Goal: Task Accomplishment & Management: Complete application form

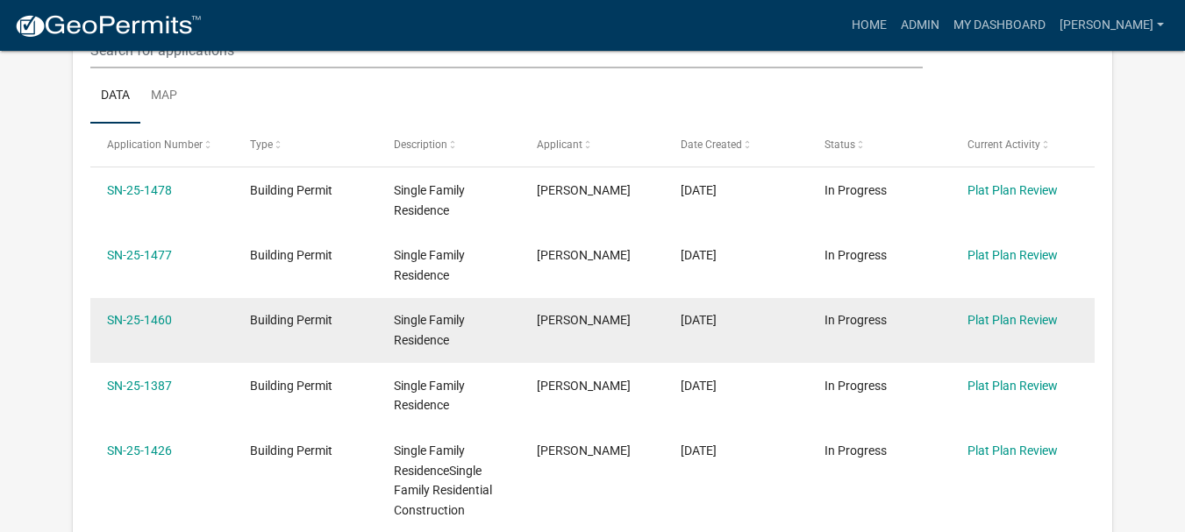
scroll to position [526, 0]
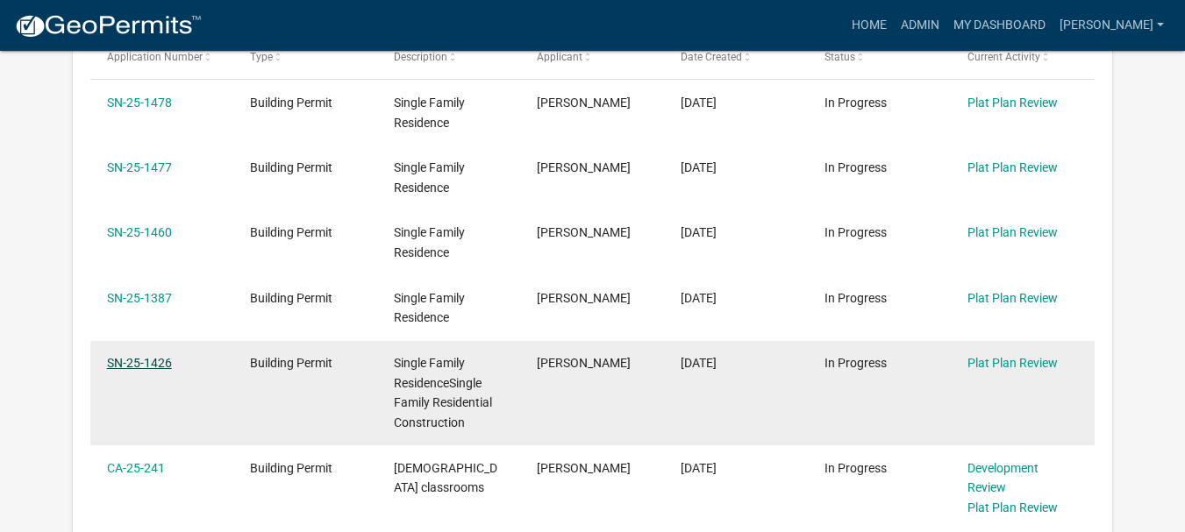
click at [156, 364] on link "SN-25-1426" at bounding box center [139, 363] width 65 height 14
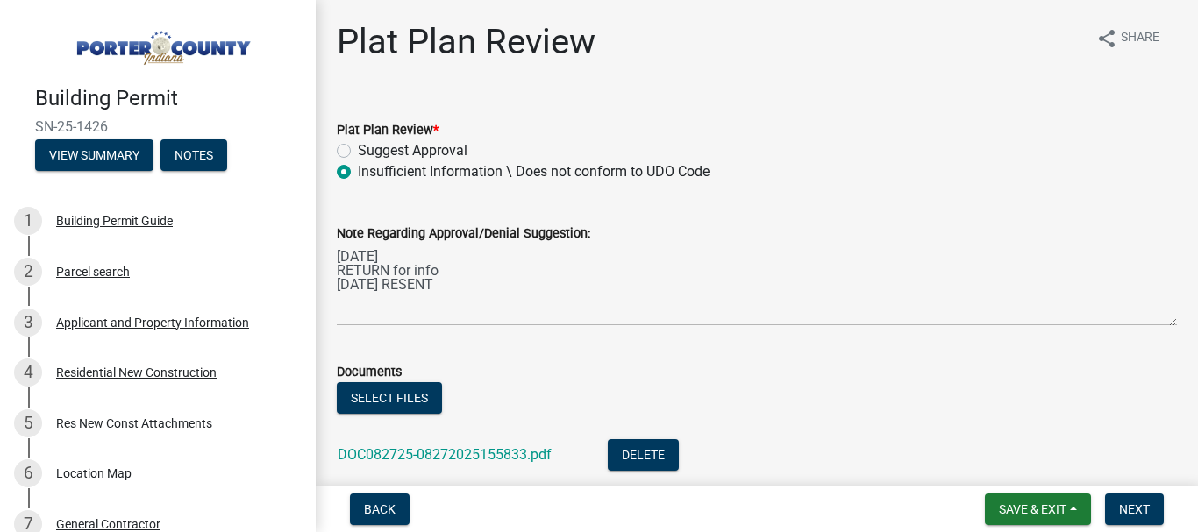
click at [358, 152] on label "Suggest Approval" at bounding box center [413, 150] width 110 height 21
click at [358, 152] on input "Suggest Approval" at bounding box center [363, 145] width 11 height 11
radio input "true"
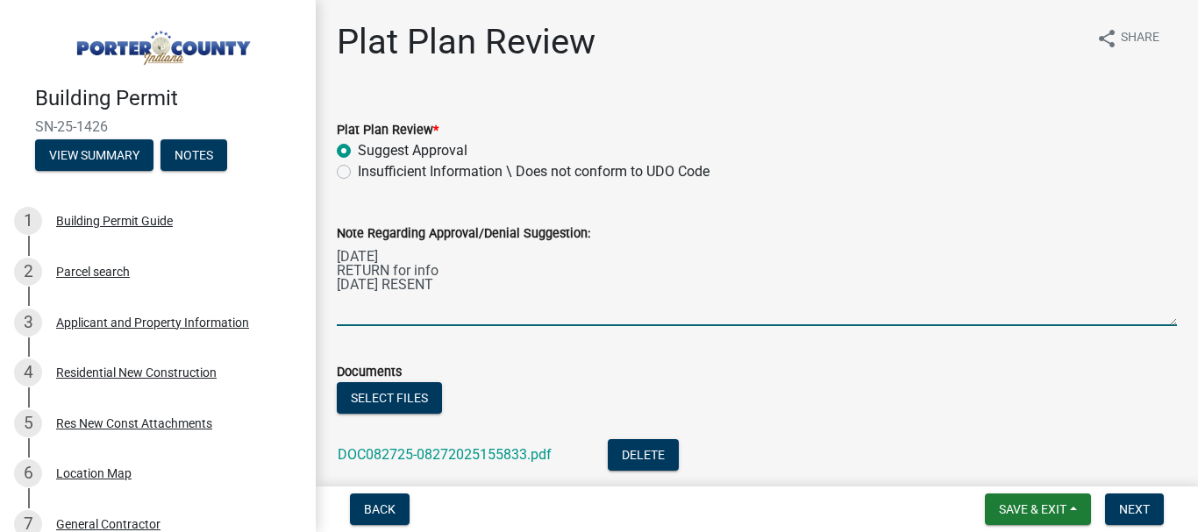
click at [474, 283] on textarea "[DATE] RETURN for info [DATE] RESENT" at bounding box center [757, 285] width 840 height 82
type textarea "[DATE] RETURN for info [DATE] RESENT [DATE] REC'D Back Now ACCEPTABLE"
click at [412, 399] on button "Select files" at bounding box center [389, 398] width 105 height 32
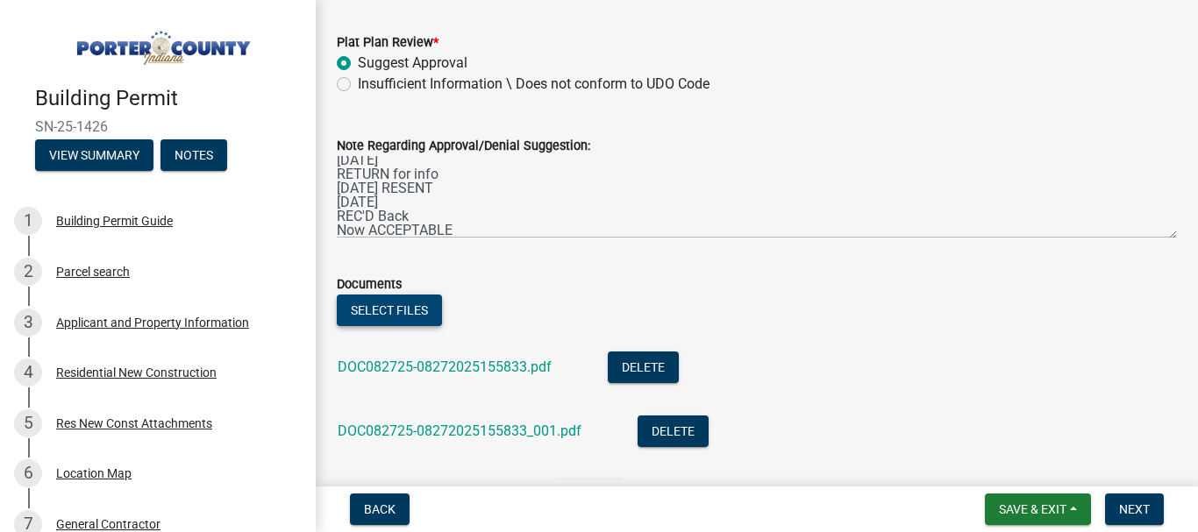
scroll to position [175, 0]
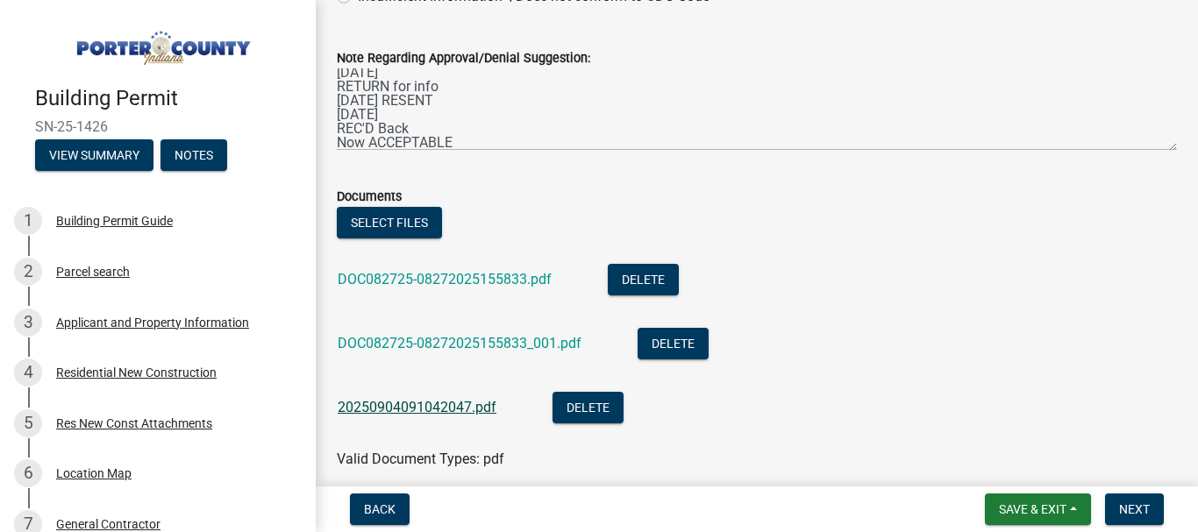
click at [432, 404] on link "20250904091042047.pdf" at bounding box center [417, 407] width 159 height 17
click at [1139, 503] on span "Next" at bounding box center [1134, 509] width 31 height 14
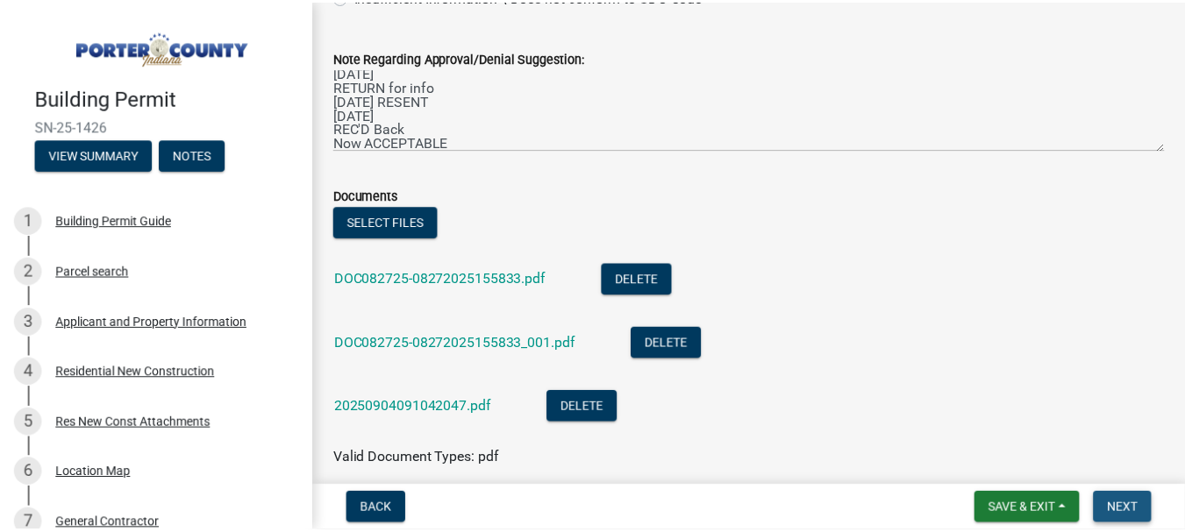
scroll to position [0, 0]
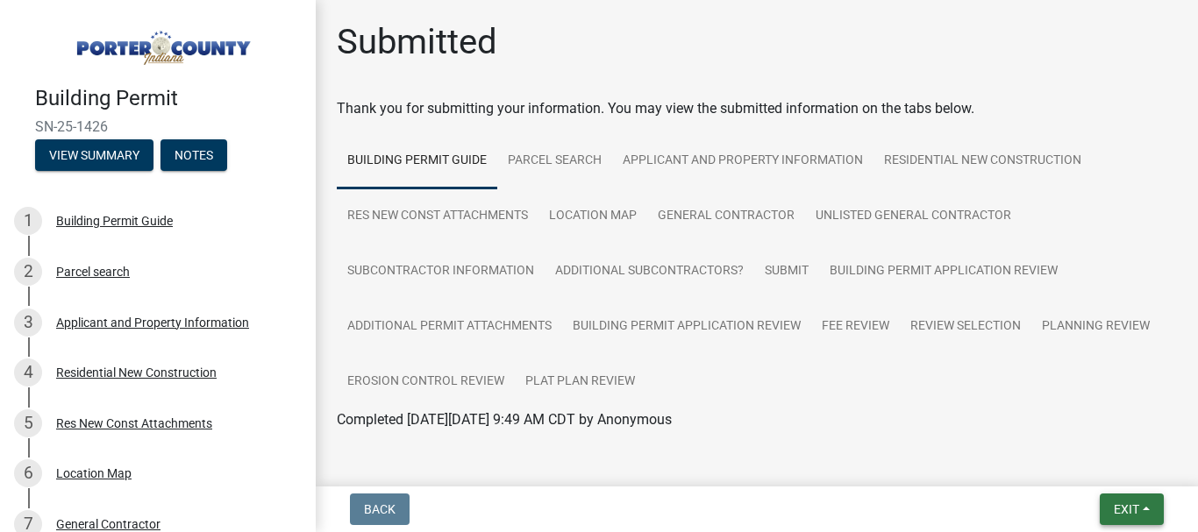
click at [1129, 508] on span "Exit" at bounding box center [1126, 509] width 25 height 14
click at [1087, 466] on button "Save & Exit" at bounding box center [1093, 464] width 140 height 42
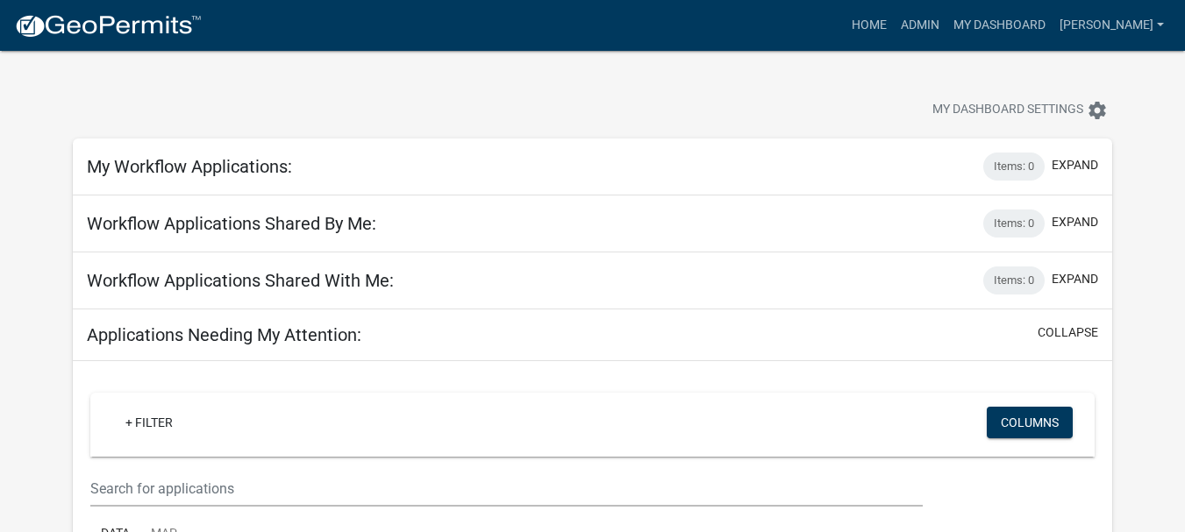
scroll to position [263, 0]
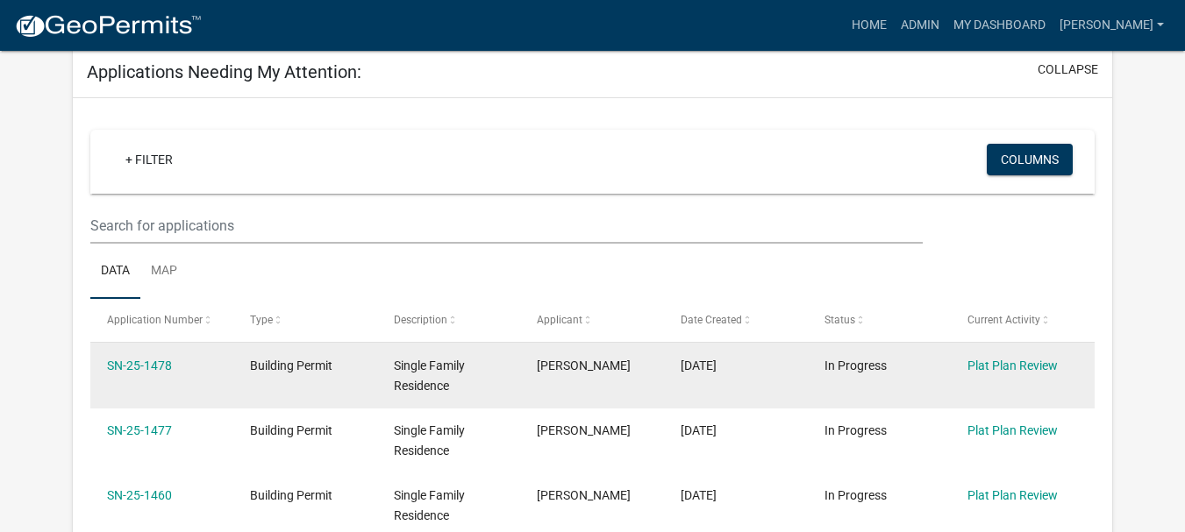
click at [160, 373] on div "SN-25-1478" at bounding box center [162, 366] width 110 height 20
click at [139, 367] on link "SN-25-1478" at bounding box center [139, 366] width 65 height 14
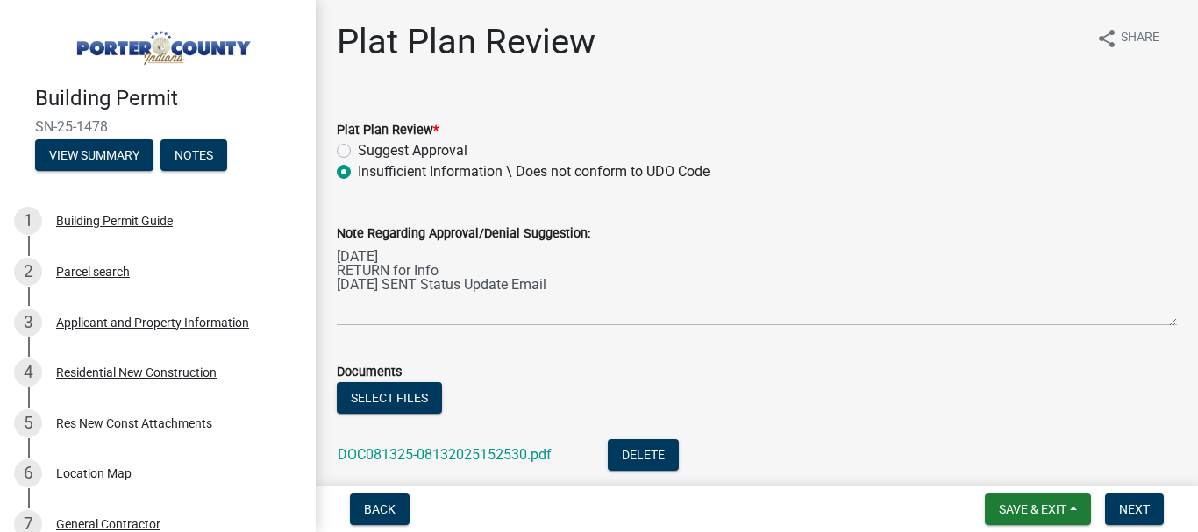
click at [358, 151] on label "Suggest Approval" at bounding box center [413, 150] width 110 height 21
click at [358, 151] on input "Suggest Approval" at bounding box center [363, 145] width 11 height 11
radio input "true"
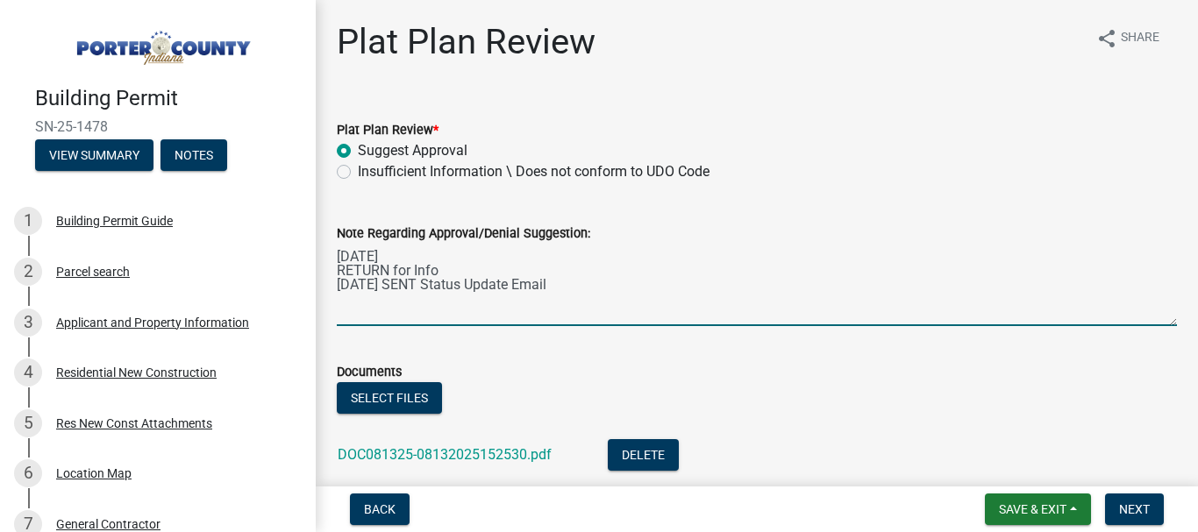
click at [340, 299] on textarea "[DATE] RETURN for Info [DATE] SENT Status Update Email" at bounding box center [757, 285] width 840 height 82
click at [589, 284] on textarea "[DATE] RETURN for Info [DATE] SENT Status Update Email" at bounding box center [757, 285] width 840 height 82
type textarea "[DATE] RETURN for Info [DATE] SENT Status Update Email [DATE] REC'D Back Now AC…"
click at [395, 392] on button "Select files" at bounding box center [389, 398] width 105 height 32
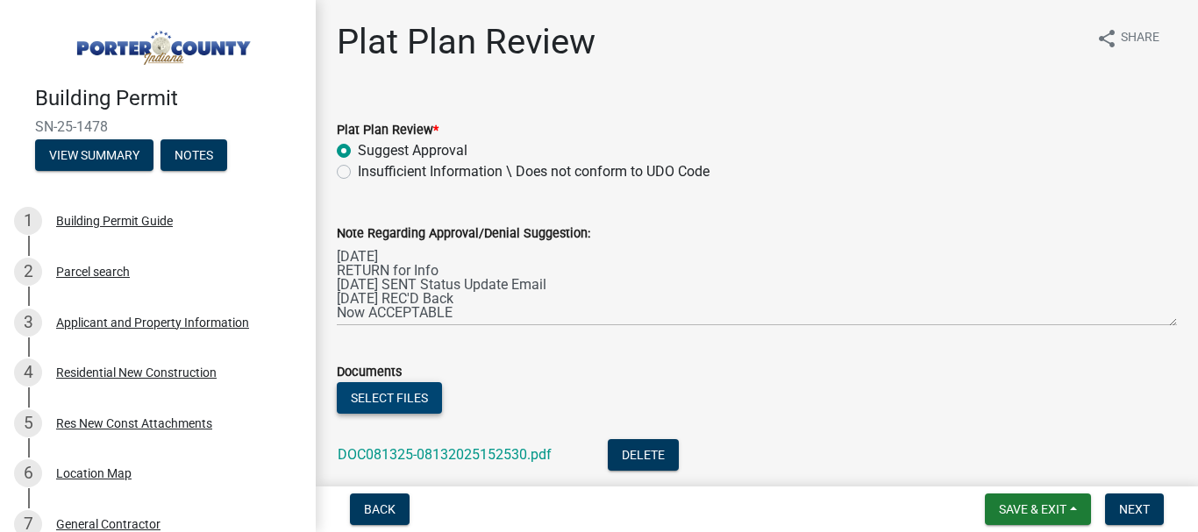
click at [412, 409] on button "Select files" at bounding box center [389, 398] width 105 height 32
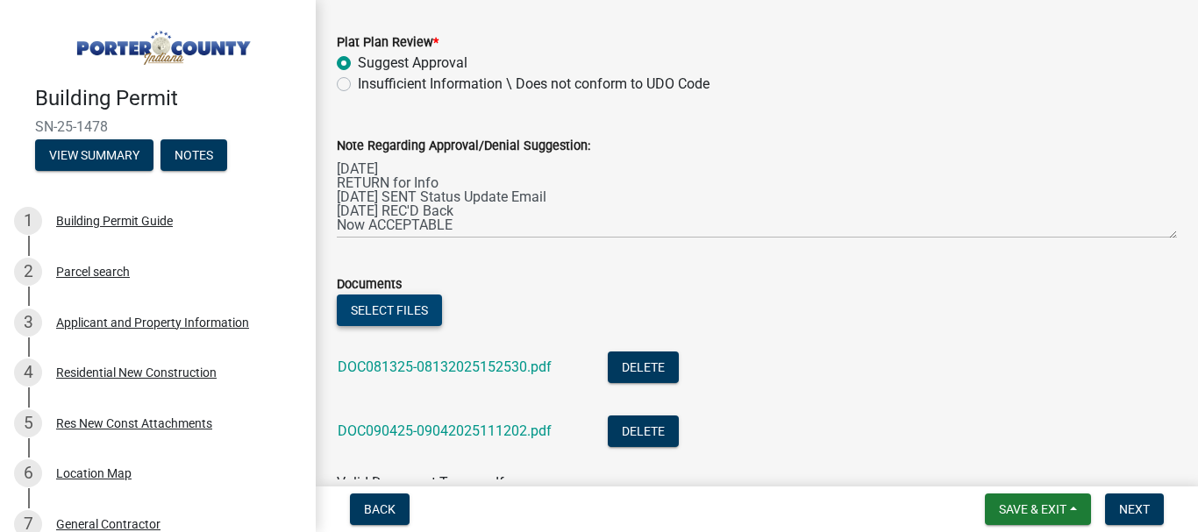
scroll to position [175, 0]
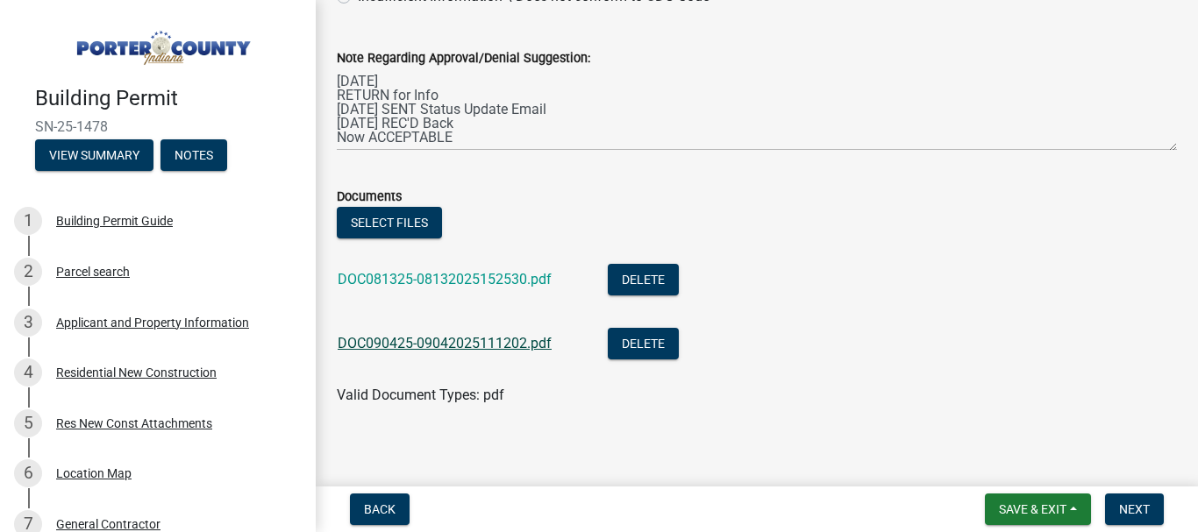
click at [428, 349] on link "DOC090425-09042025111202.pdf" at bounding box center [445, 343] width 214 height 17
click at [1138, 512] on span "Next" at bounding box center [1134, 509] width 31 height 14
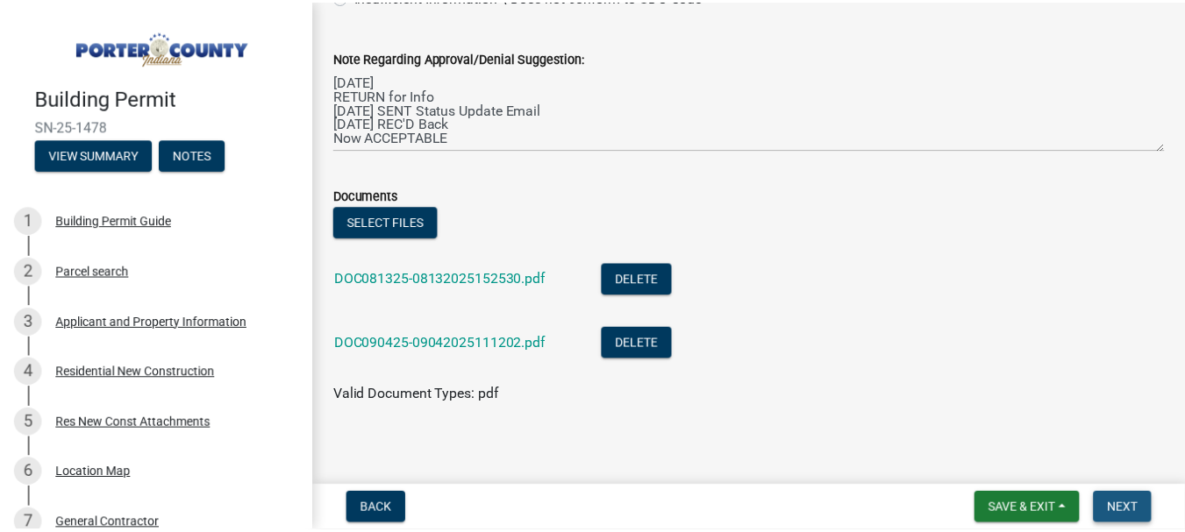
scroll to position [0, 0]
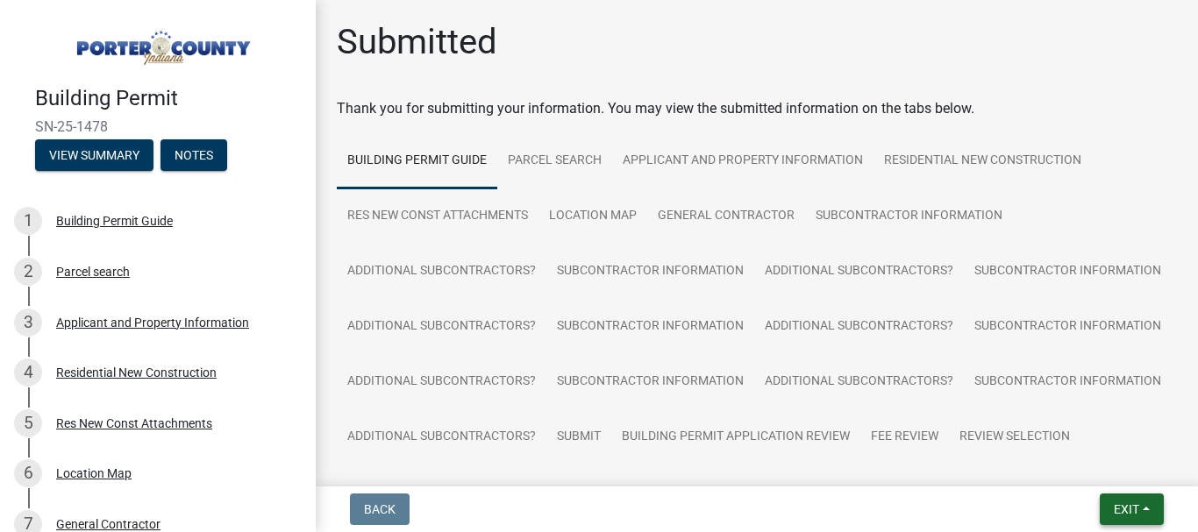
click at [1140, 508] on button "Exit" at bounding box center [1132, 510] width 64 height 32
click at [1087, 460] on button "Save & Exit" at bounding box center [1093, 464] width 140 height 42
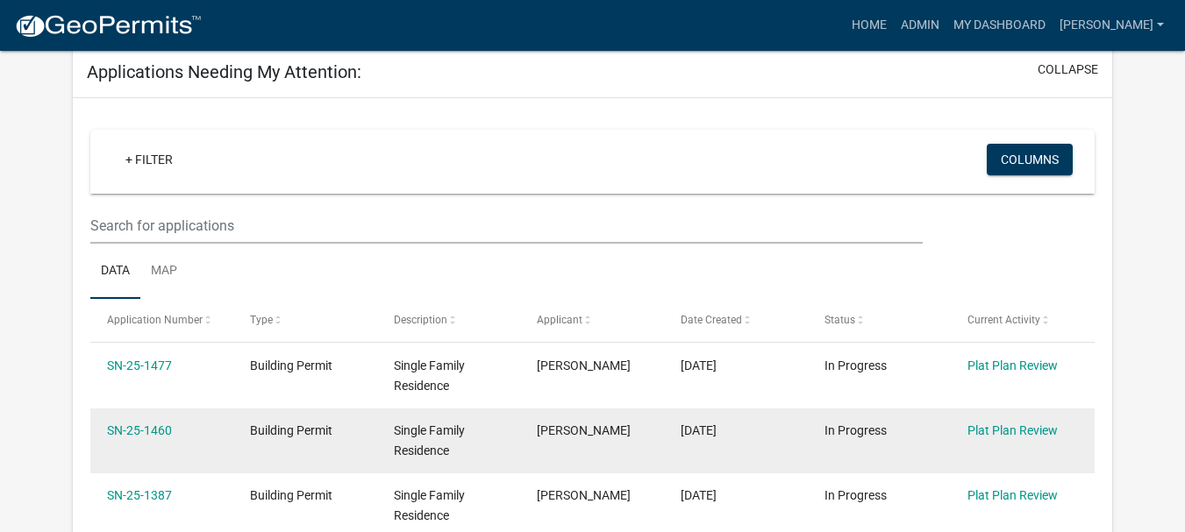
scroll to position [351, 0]
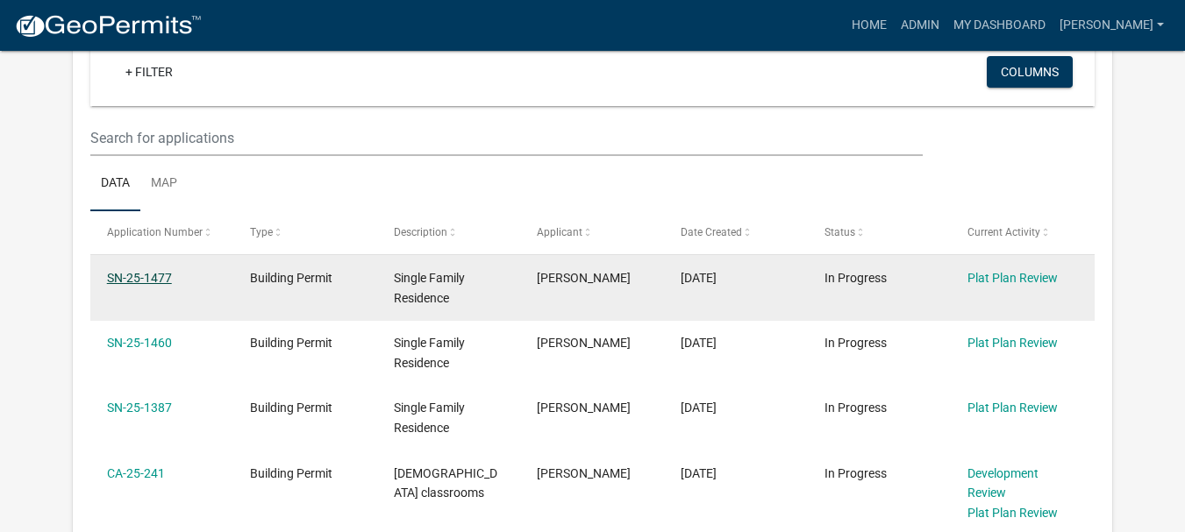
click at [138, 281] on link "SN-25-1477" at bounding box center [139, 278] width 65 height 14
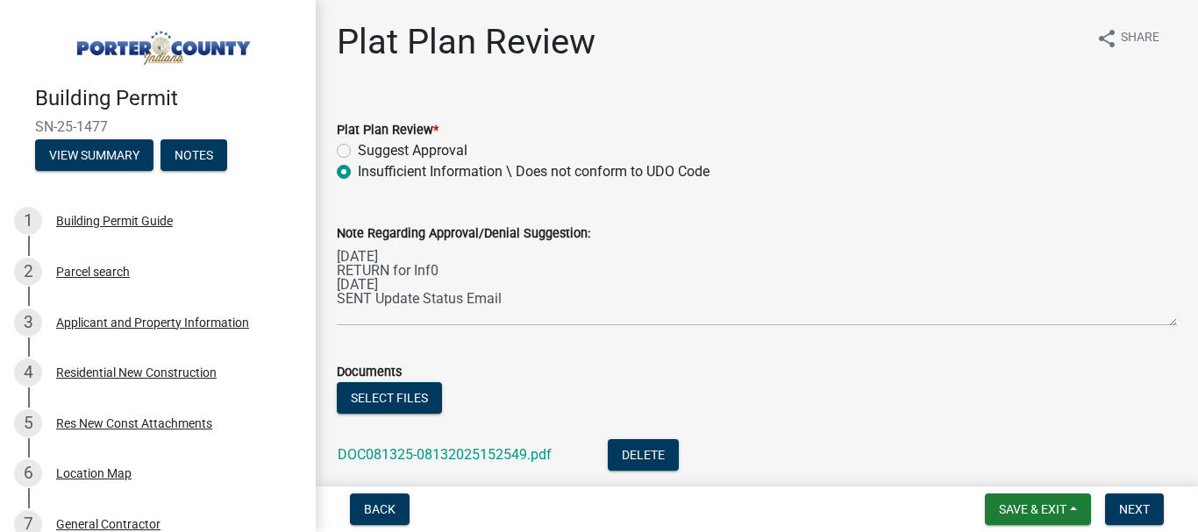
click at [358, 149] on label "Suggest Approval" at bounding box center [413, 150] width 110 height 21
click at [358, 149] on input "Suggest Approval" at bounding box center [363, 145] width 11 height 11
radio input "true"
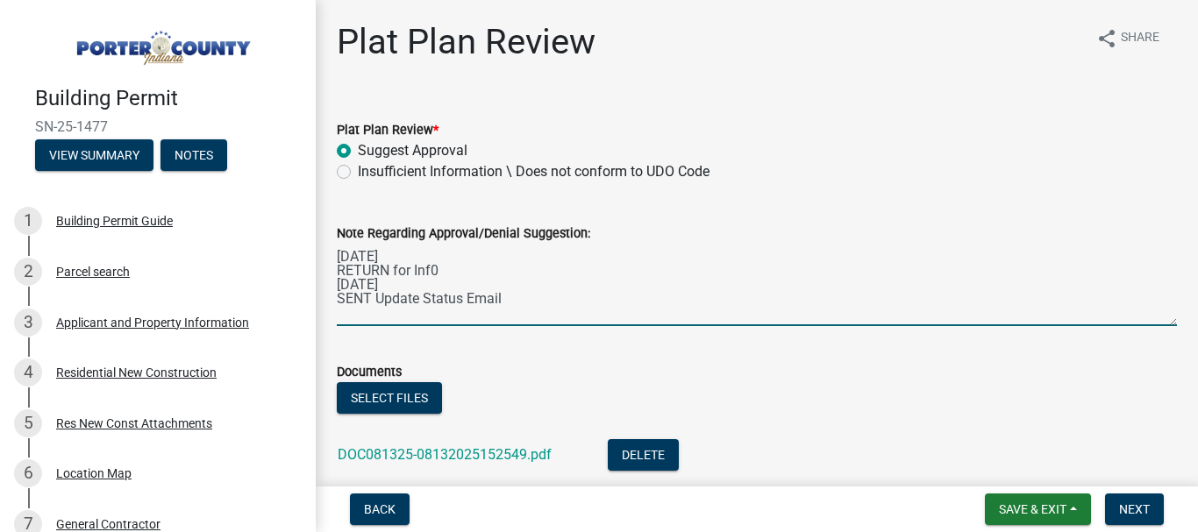
click at [505, 297] on textarea "[DATE] RETURN for Inf0 [DATE] SENT Update Status Email" at bounding box center [757, 285] width 840 height 82
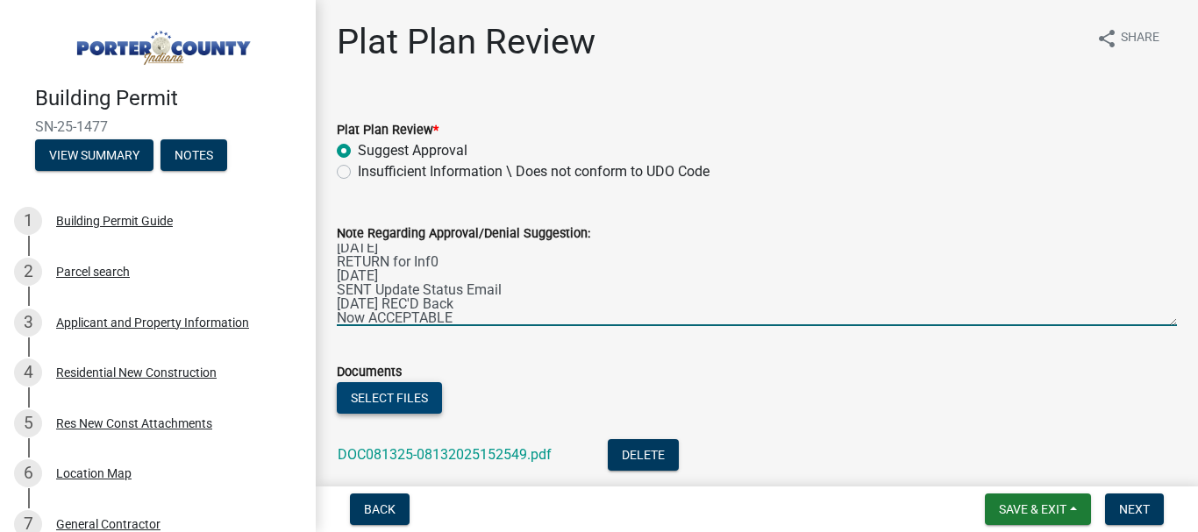
type textarea "[DATE] RETURN for Inf0 [DATE] SENT Update Status Email [DATE] REC'D Back Now AC…"
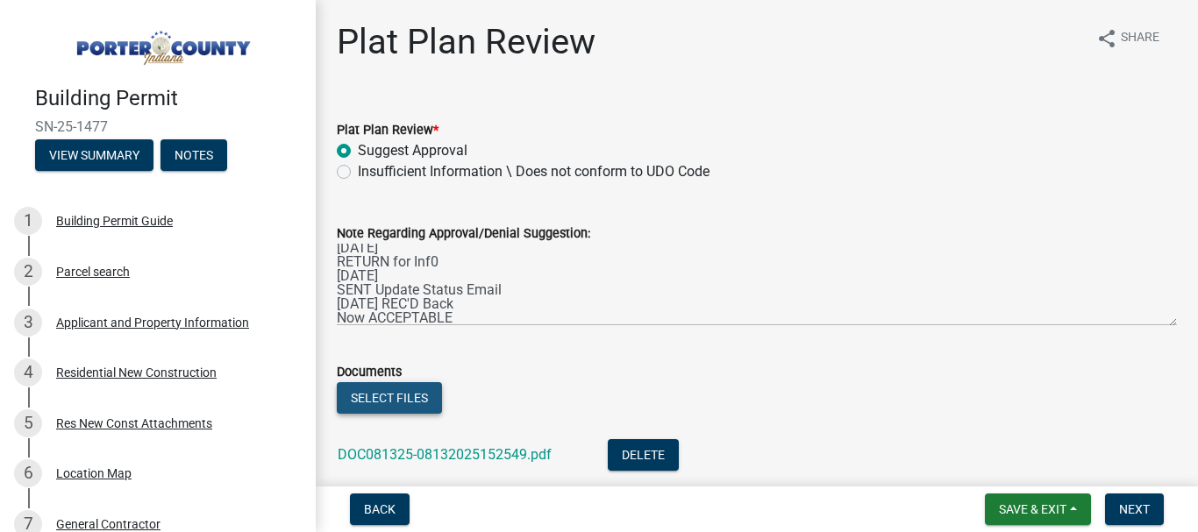
click at [396, 400] on button "Select files" at bounding box center [389, 398] width 105 height 32
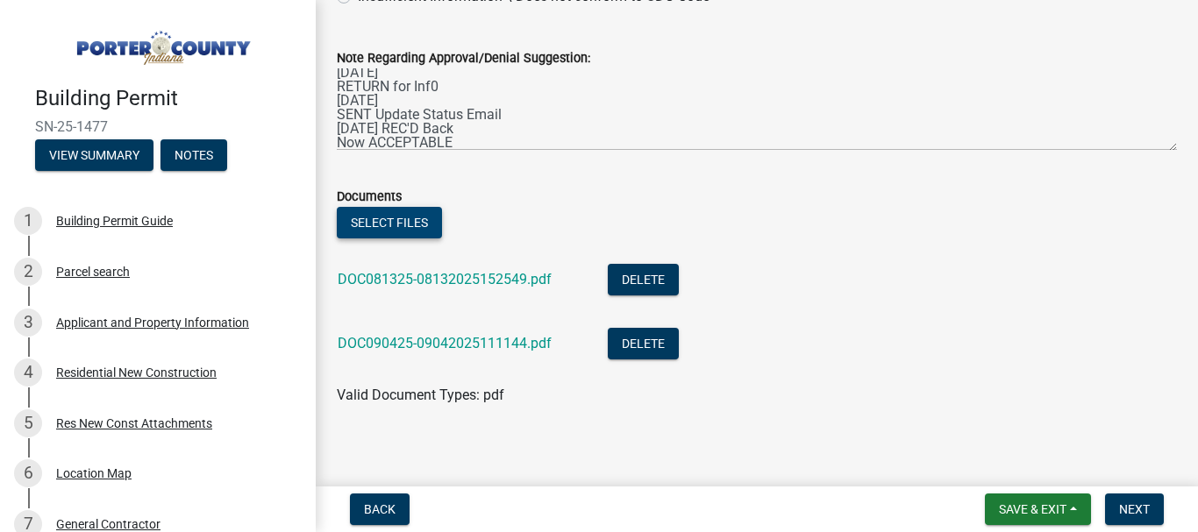
scroll to position [186, 0]
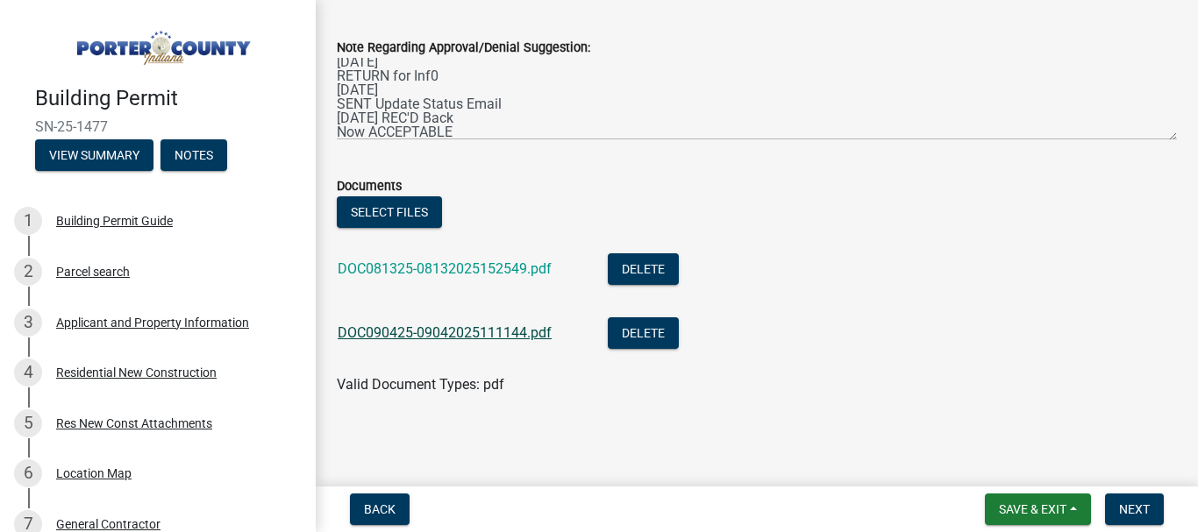
click at [493, 338] on link "DOC090425-09042025111144.pdf" at bounding box center [445, 332] width 214 height 17
click at [1141, 509] on span "Next" at bounding box center [1134, 509] width 31 height 14
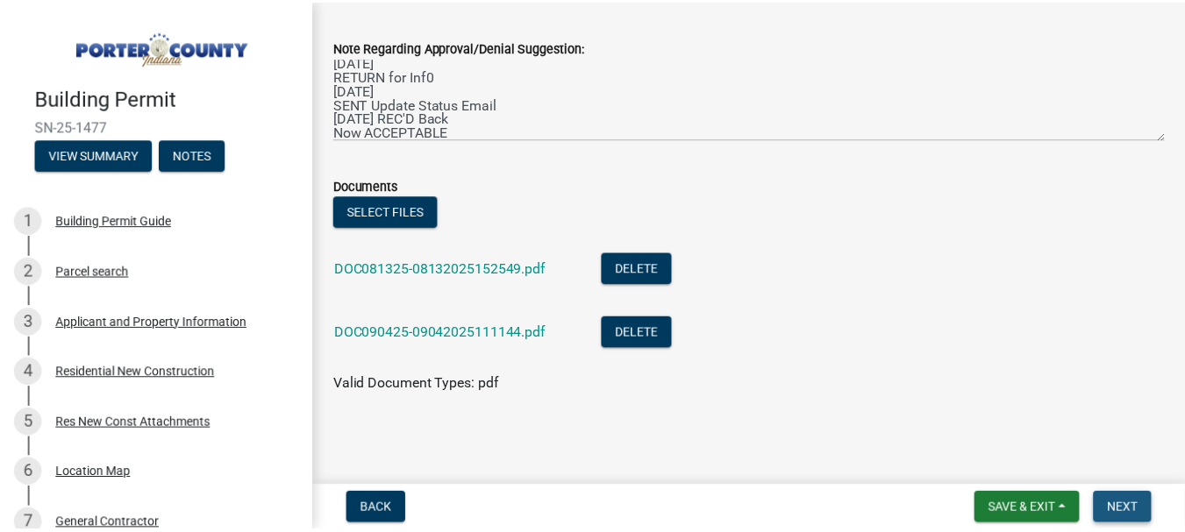
scroll to position [0, 0]
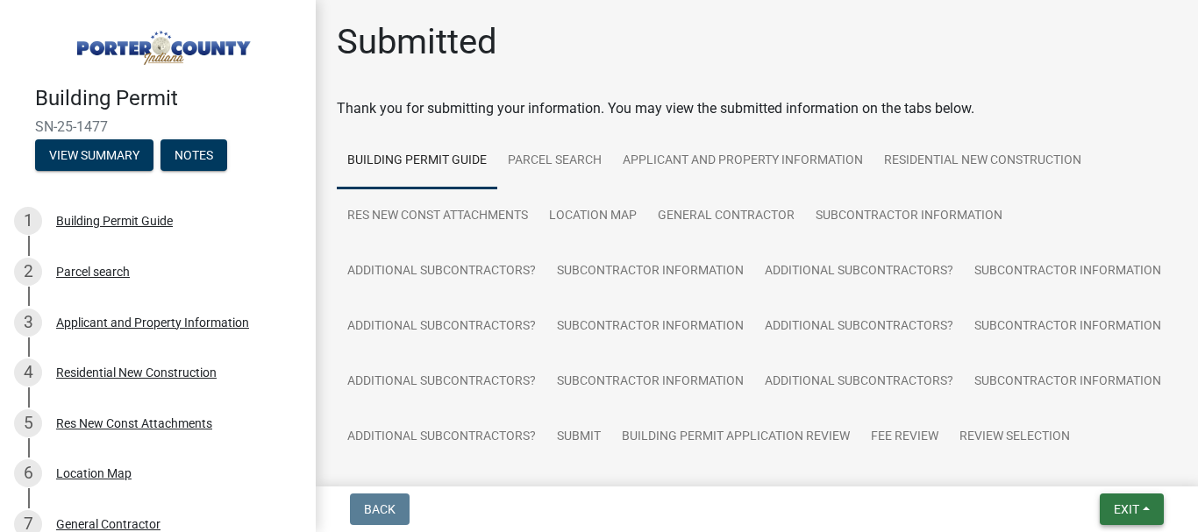
click at [1143, 513] on button "Exit" at bounding box center [1132, 510] width 64 height 32
click at [1085, 470] on button "Save & Exit" at bounding box center [1093, 464] width 140 height 42
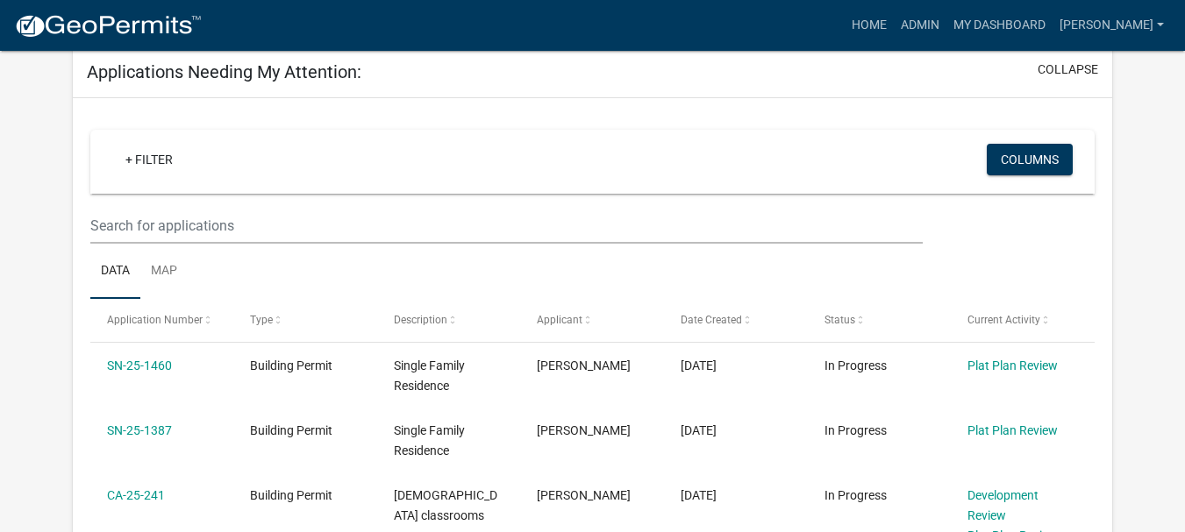
scroll to position [351, 0]
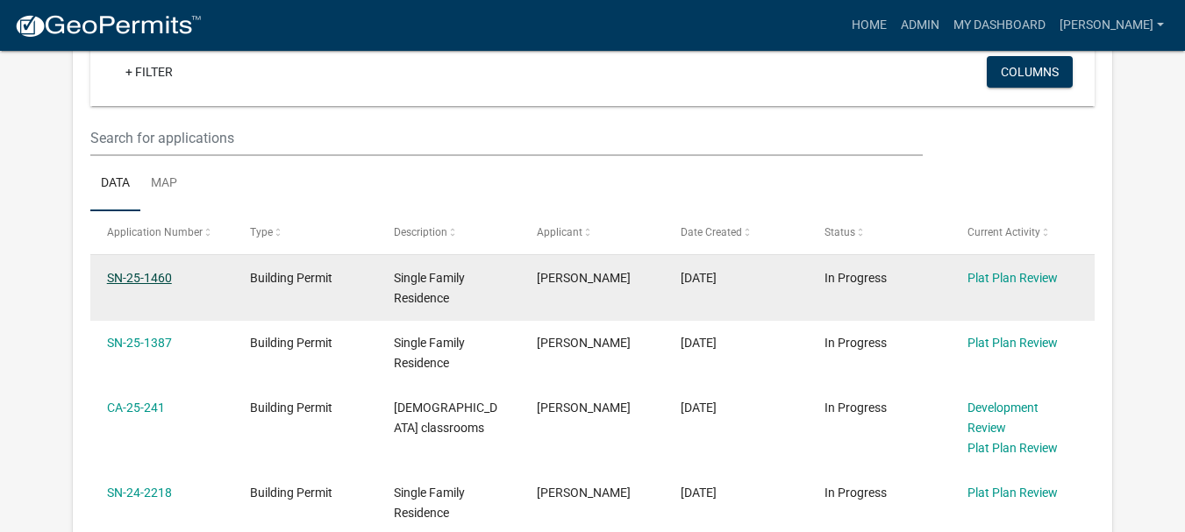
click at [153, 276] on link "SN-25-1460" at bounding box center [139, 278] width 65 height 14
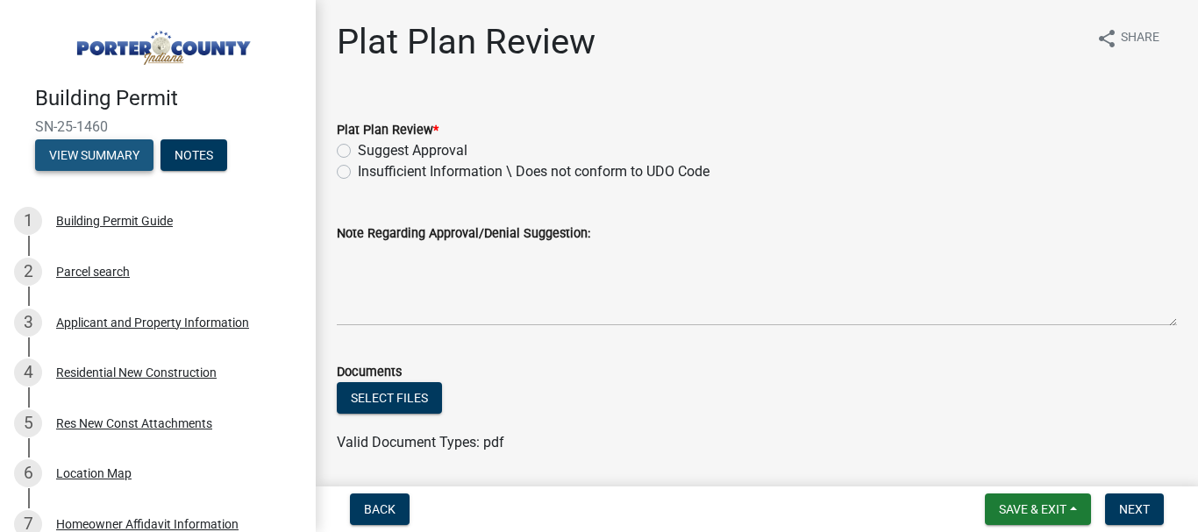
click at [102, 144] on button "View Summary" at bounding box center [94, 155] width 118 height 32
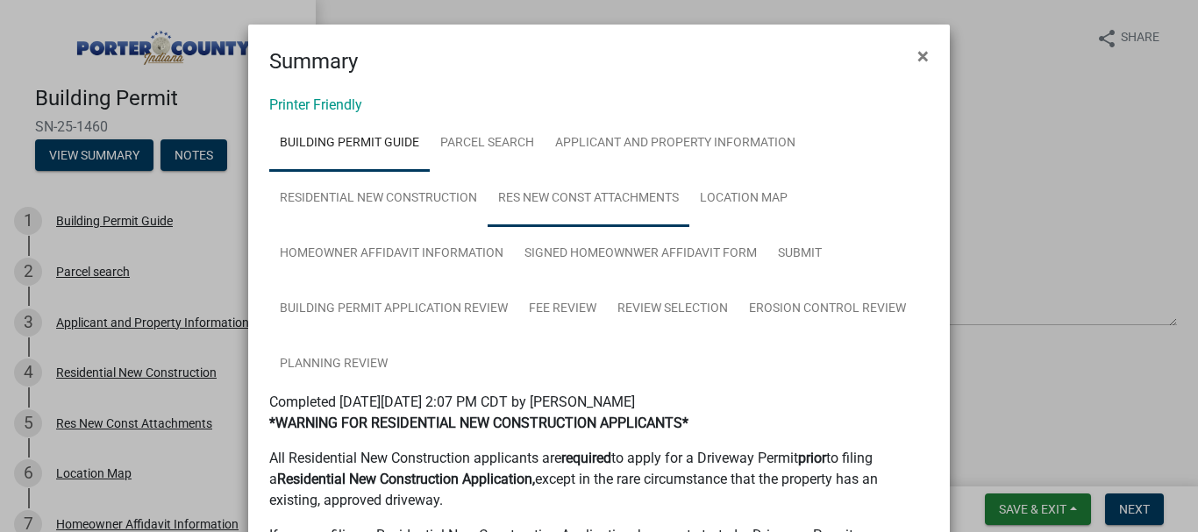
click at [623, 205] on link "Res New Const Attachments" at bounding box center [589, 199] width 202 height 56
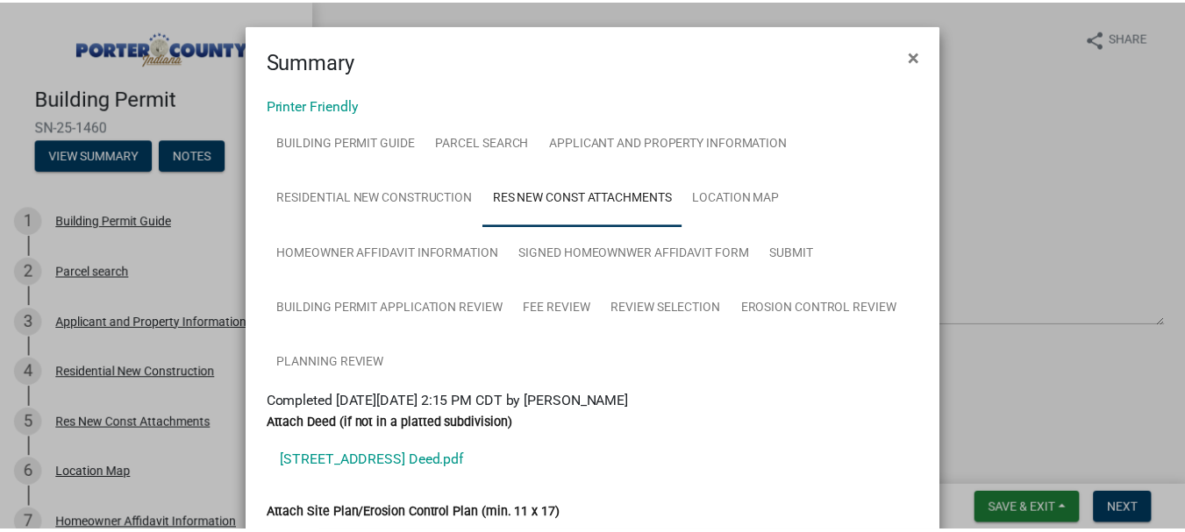
scroll to position [88, 0]
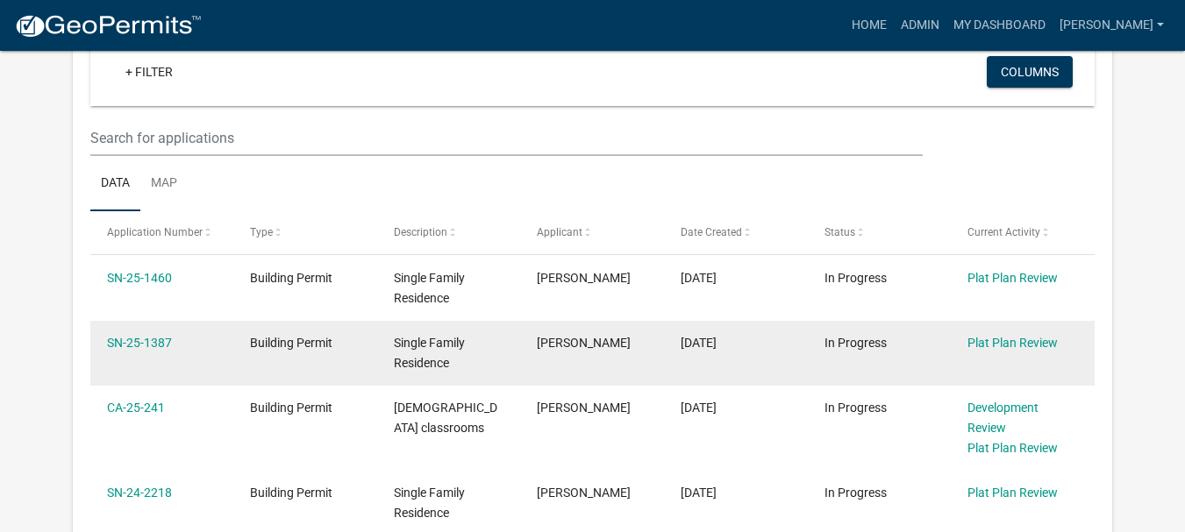
scroll to position [438, 0]
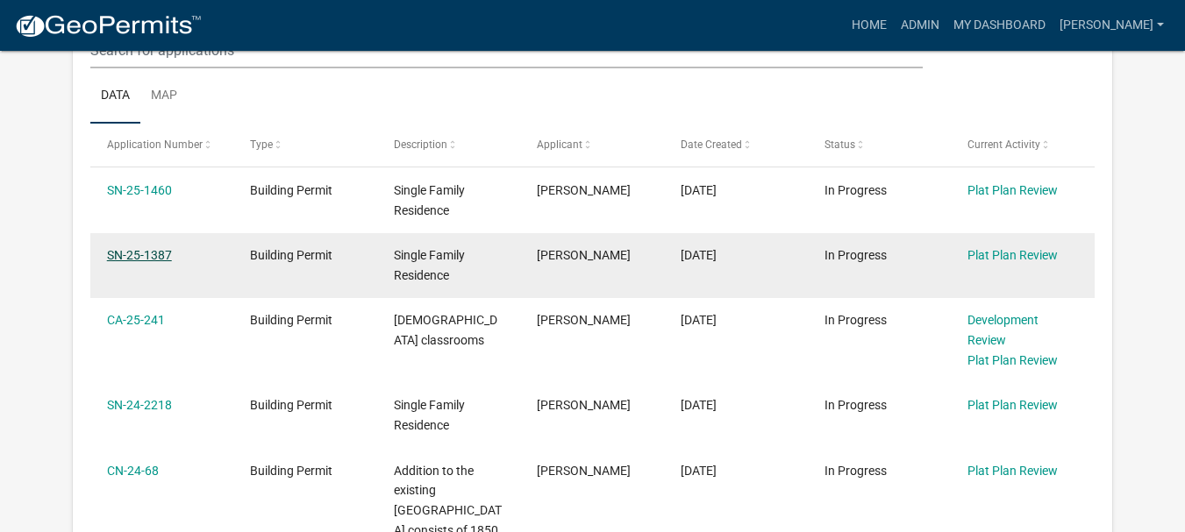
click at [135, 262] on link "SN-25-1387" at bounding box center [139, 255] width 65 height 14
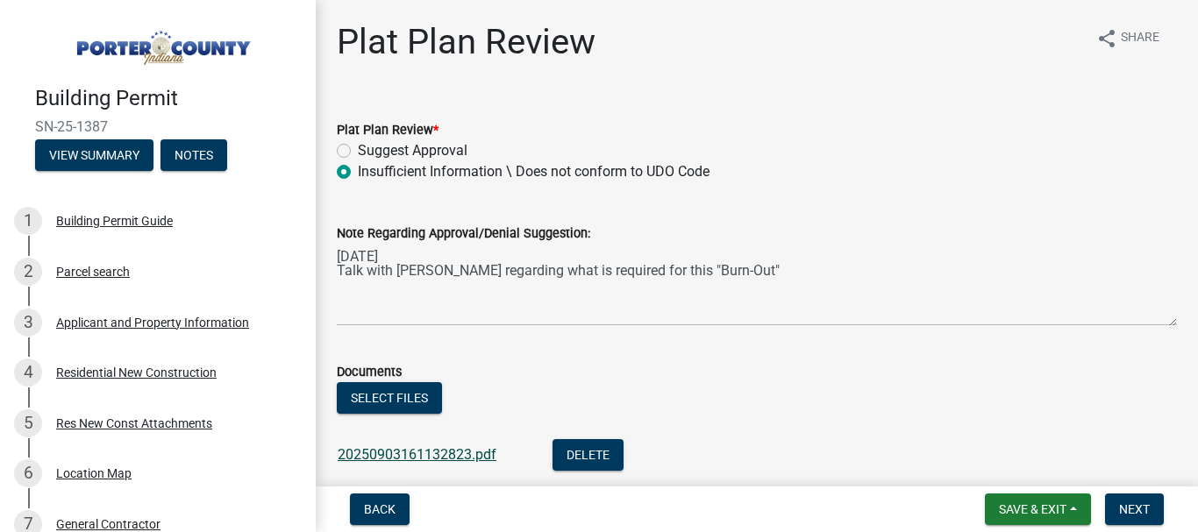
click at [445, 457] on link "20250903161132823.pdf" at bounding box center [417, 454] width 159 height 17
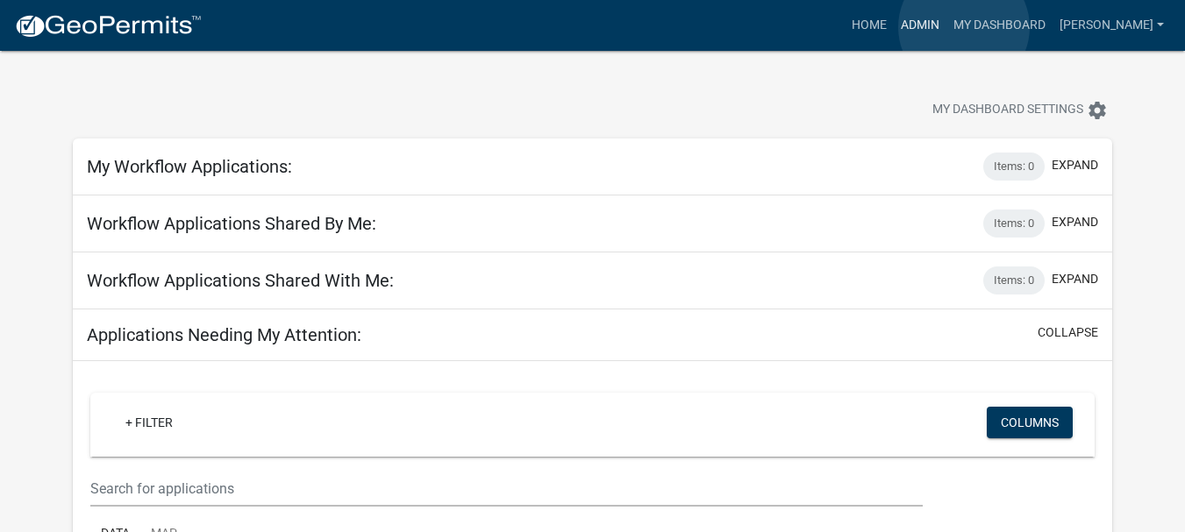
click at [946, 27] on link "Admin" at bounding box center [920, 25] width 53 height 33
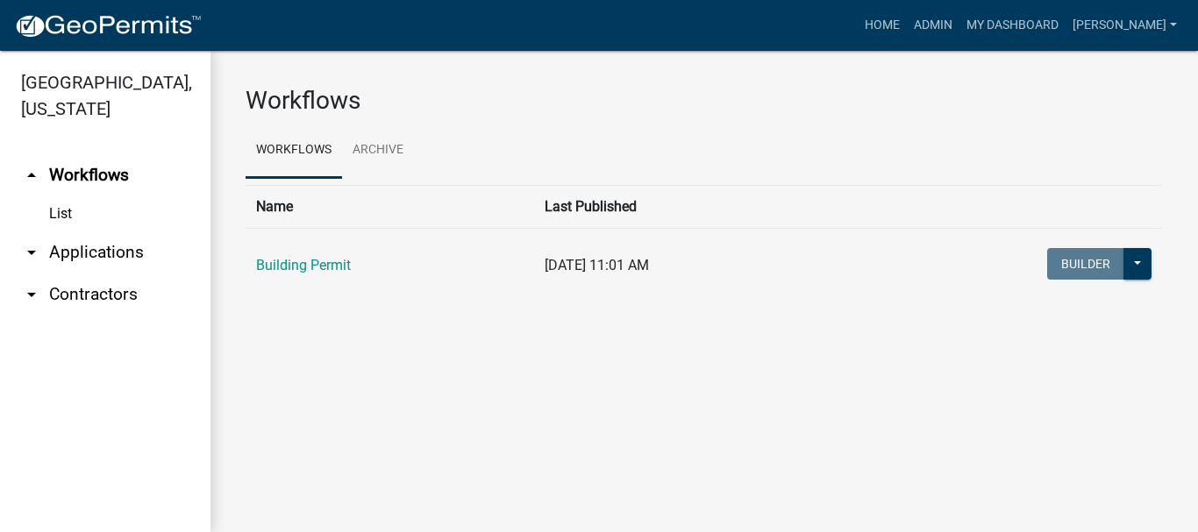
click at [96, 231] on link "arrow_drop_down Applications" at bounding box center [105, 252] width 210 height 42
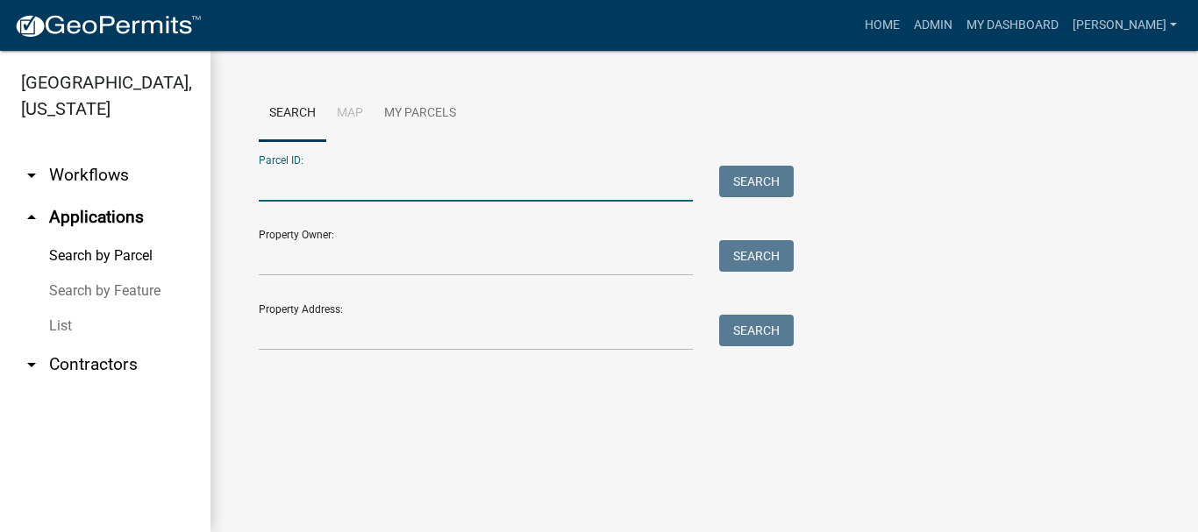
click at [267, 186] on input "Parcel ID:" at bounding box center [476, 184] width 434 height 36
paste input "64-09-16-302-014.000-003"
type input "64-09-16-302-014.000-003"
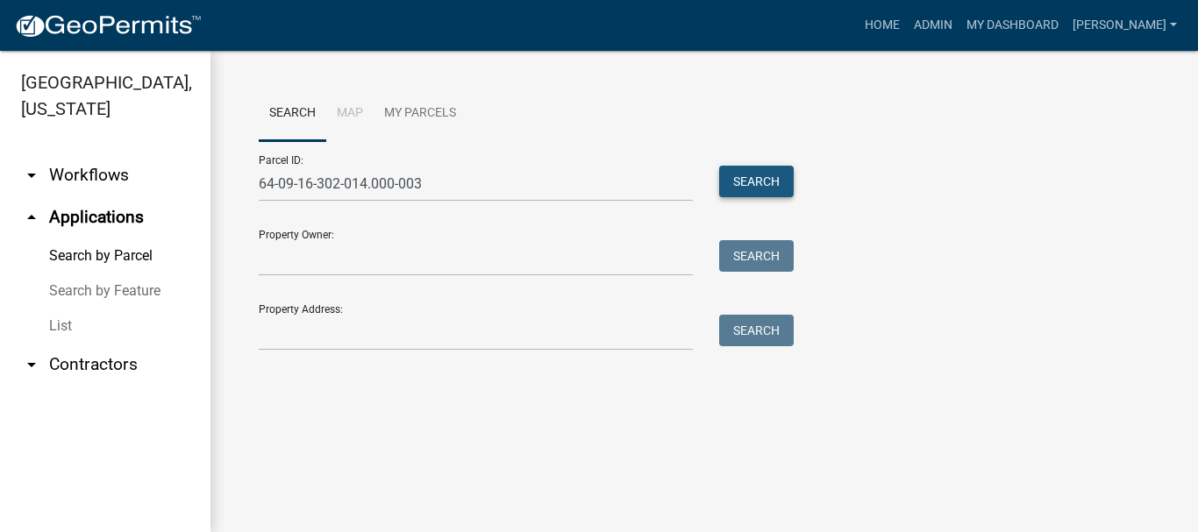
click at [765, 189] on button "Search" at bounding box center [756, 182] width 75 height 32
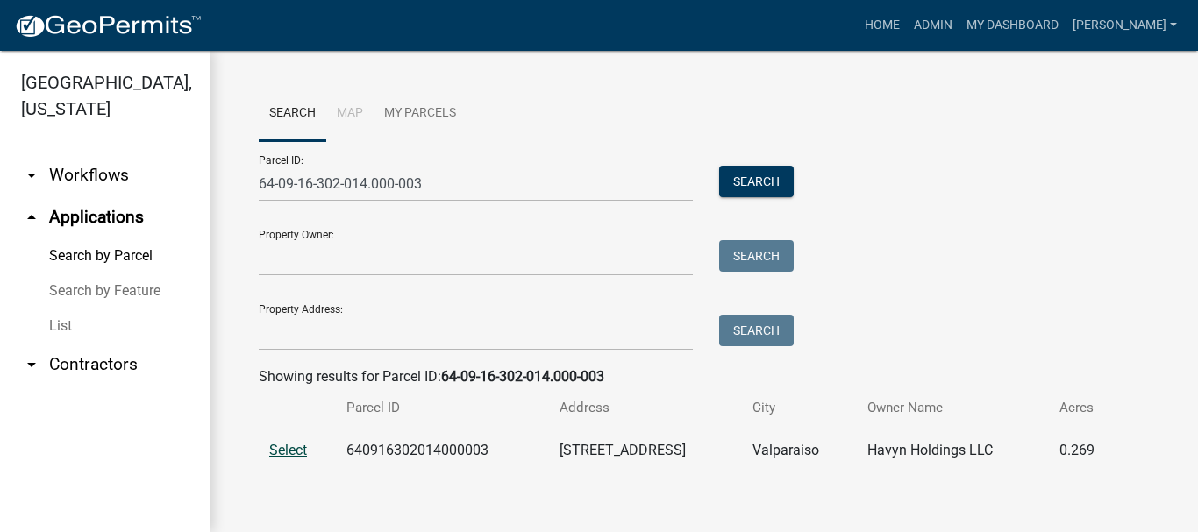
click at [295, 450] on span "Select" at bounding box center [288, 450] width 38 height 17
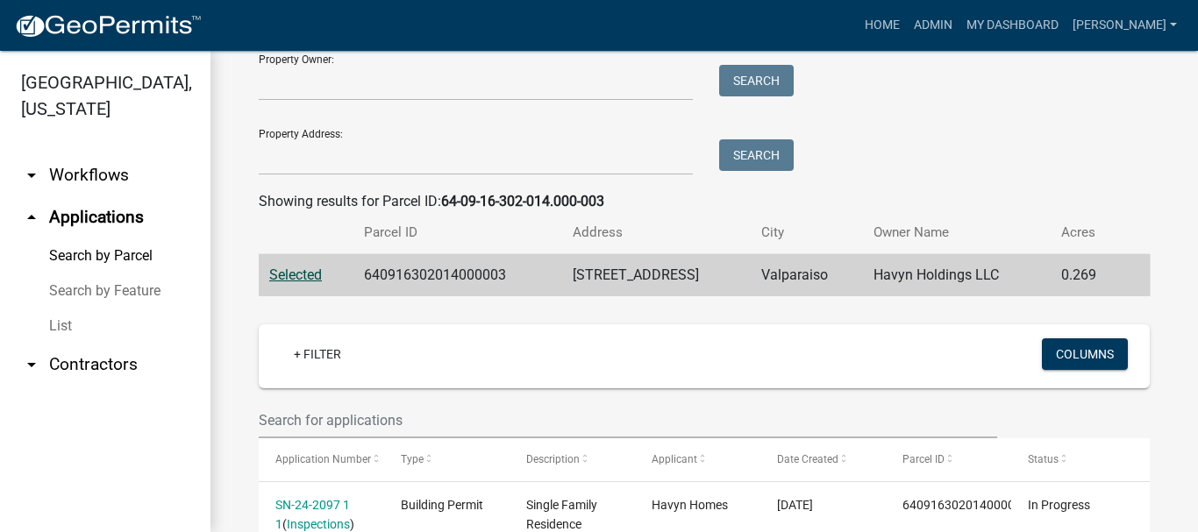
scroll to position [305, 0]
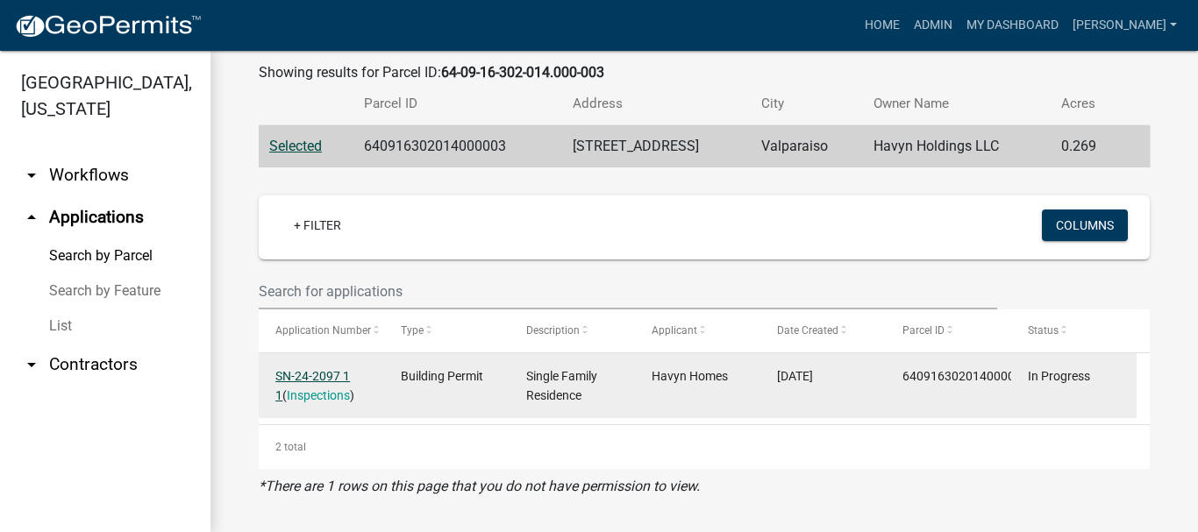
click at [308, 381] on link "SN-24-2097 1 1" at bounding box center [312, 386] width 75 height 34
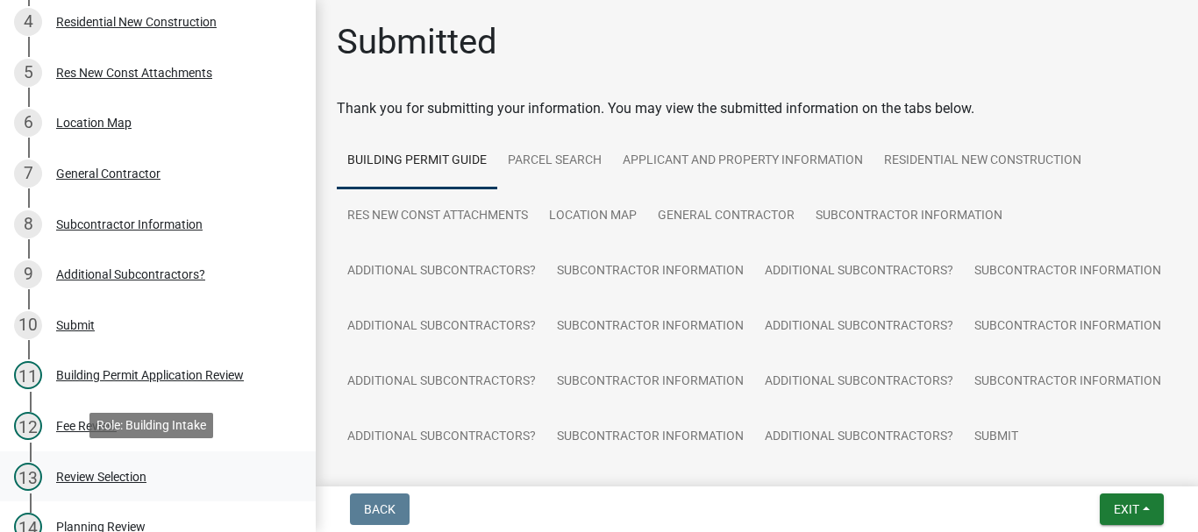
scroll to position [438, 0]
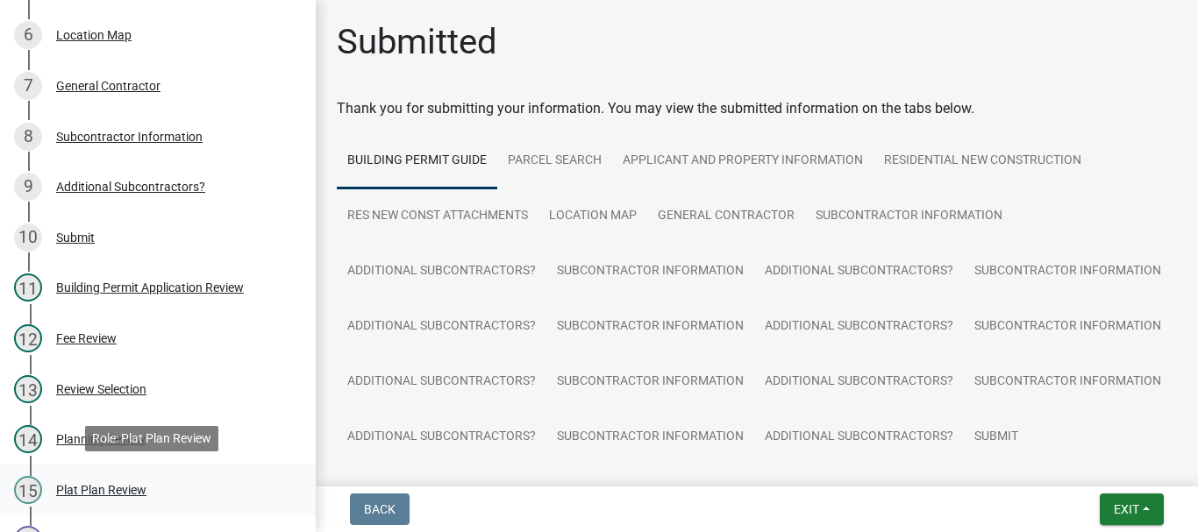
click at [103, 491] on div "Plat Plan Review" at bounding box center [101, 490] width 90 height 12
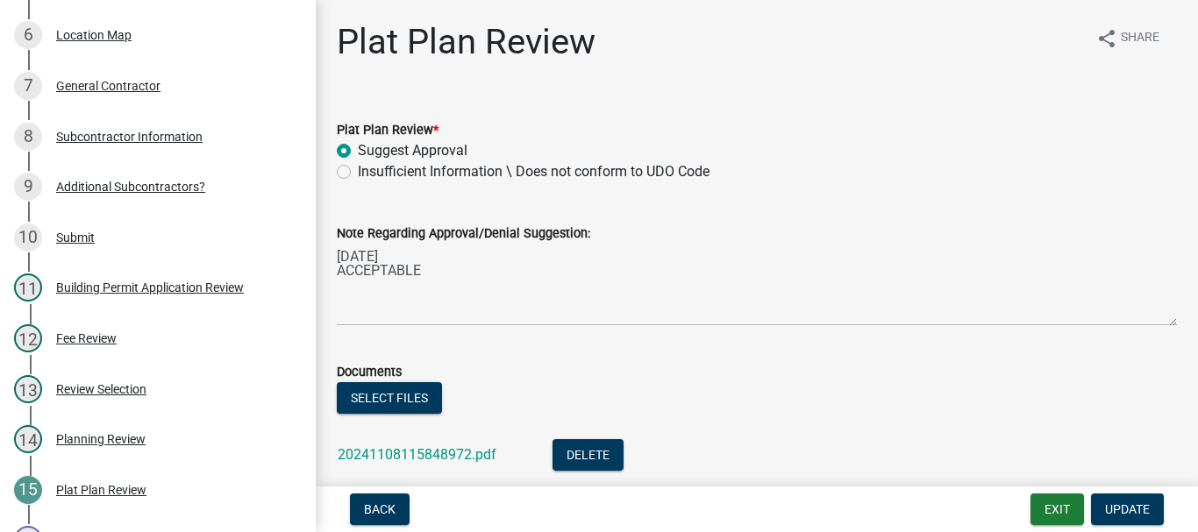
scroll to position [122, 0]
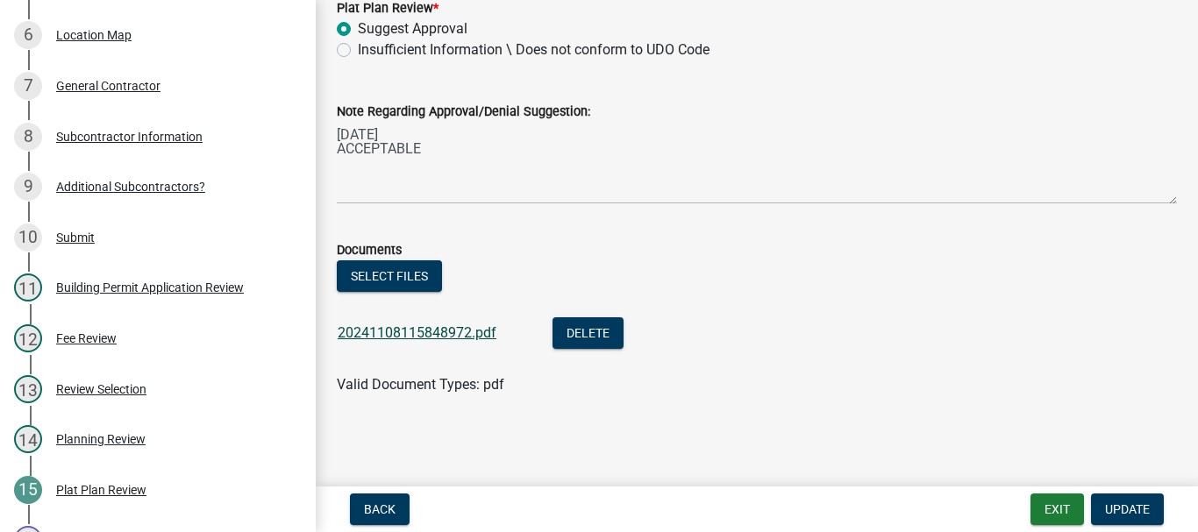
click at [424, 337] on link "20241108115848972.pdf" at bounding box center [417, 332] width 159 height 17
